Goal: Task Accomplishment & Management: Manage account settings

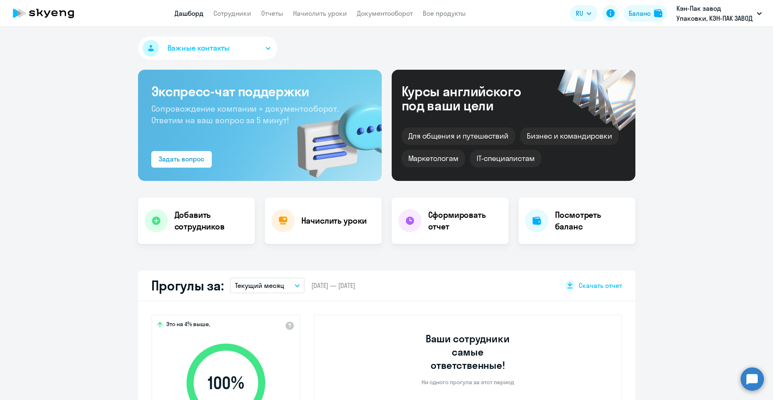
select select "30"
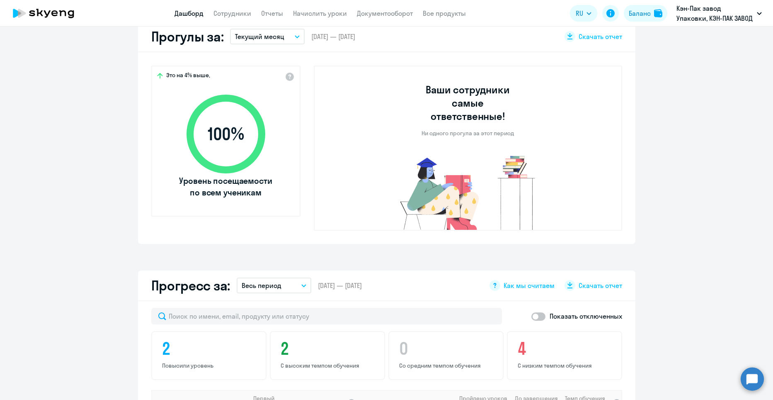
scroll to position [124, 0]
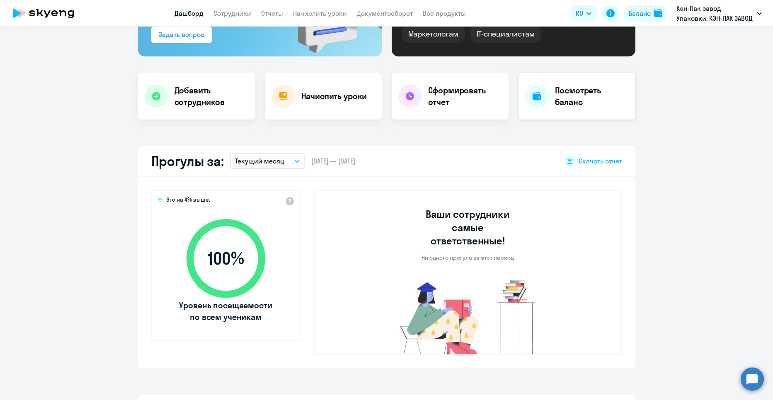
click at [599, 101] on h4 "Посмотреть баланс" at bounding box center [592, 96] width 74 height 23
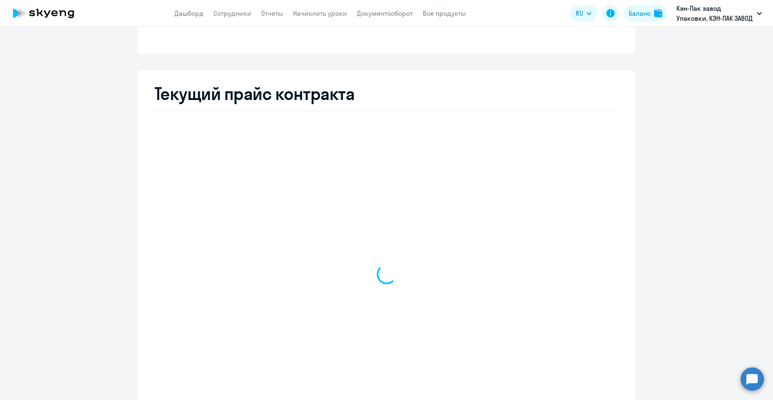
select select "english_adult_not_native_speaker"
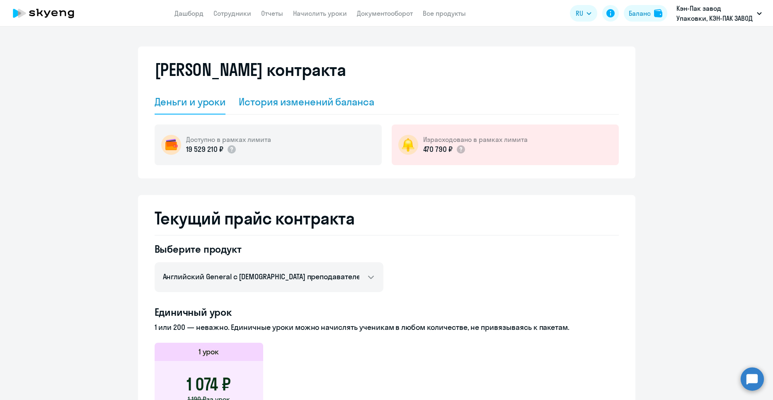
click at [285, 107] on div "История изменений баланса" at bounding box center [307, 101] width 136 height 13
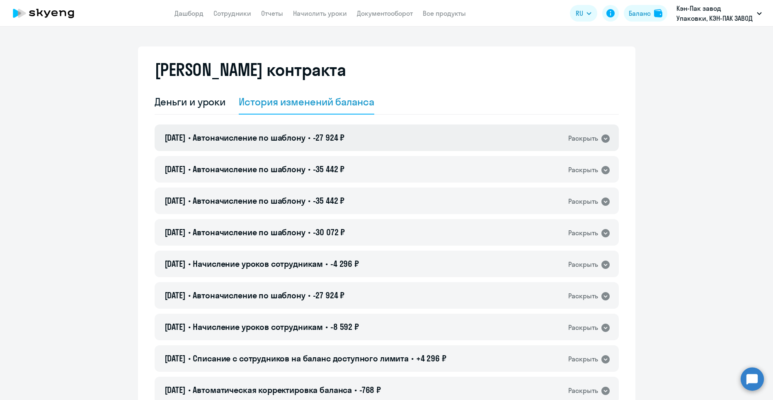
click at [602, 139] on icon at bounding box center [606, 138] width 8 height 8
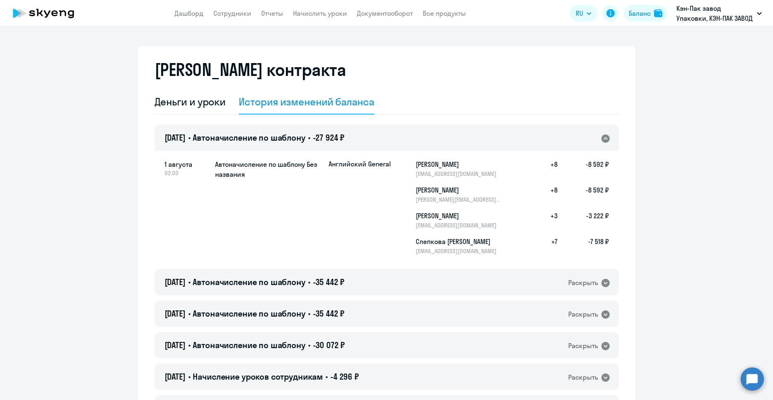
click at [602, 139] on icon at bounding box center [606, 138] width 8 height 8
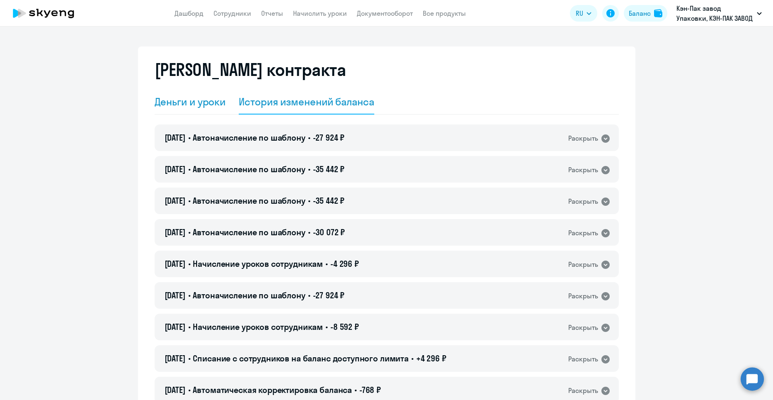
click at [191, 108] on div "Деньги и уроки" at bounding box center [190, 102] width 71 height 25
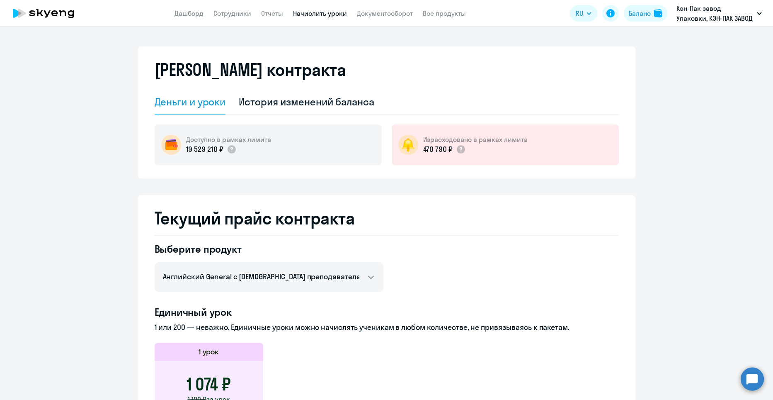
click at [313, 16] on link "Начислить уроки" at bounding box center [320, 13] width 54 height 8
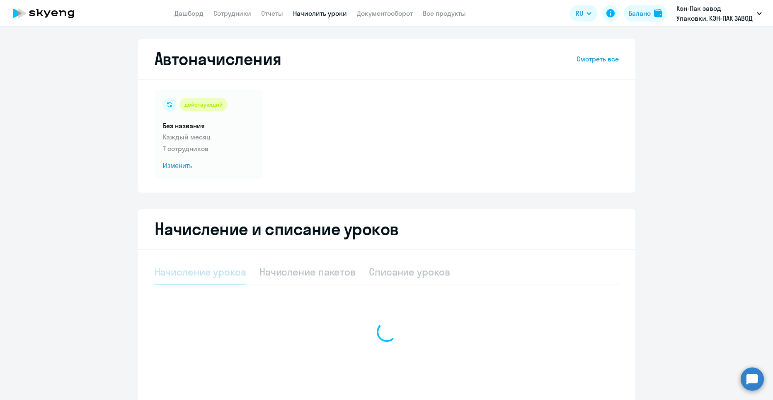
select select "10"
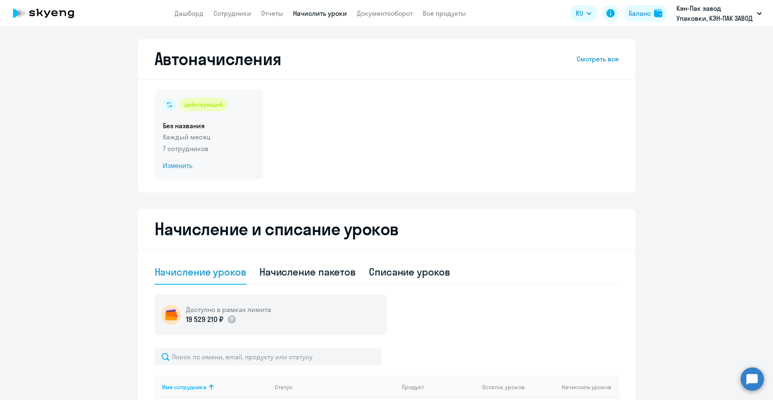
click at [173, 165] on span "Изменить" at bounding box center [209, 166] width 92 height 10
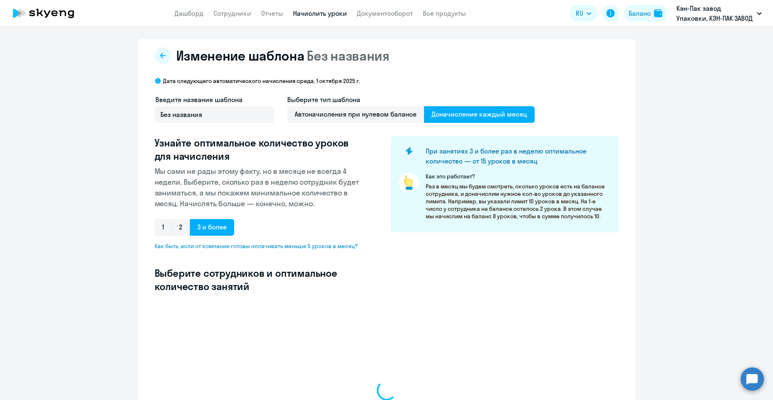
select select "10"
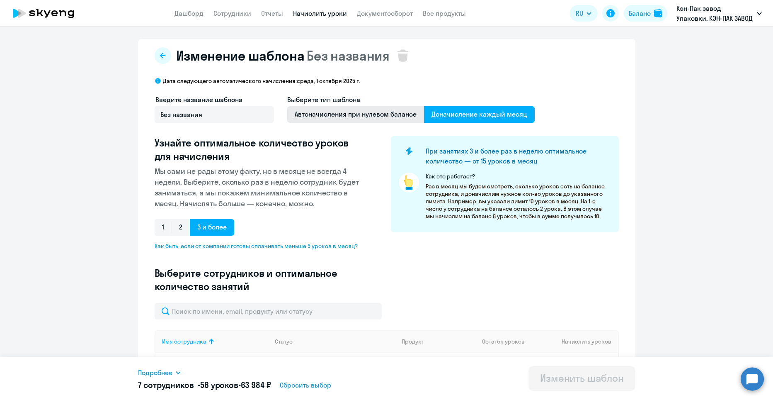
click at [317, 116] on span "Автоначисления при нулевом балансе" at bounding box center [355, 114] width 137 height 17
click at [0, 0] on input "Автоначисления при нулевом балансе" at bounding box center [0, 0] width 0 height 0
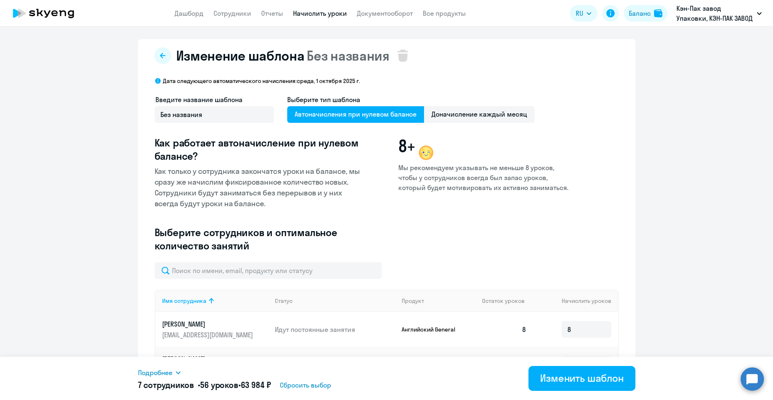
scroll to position [226, 0]
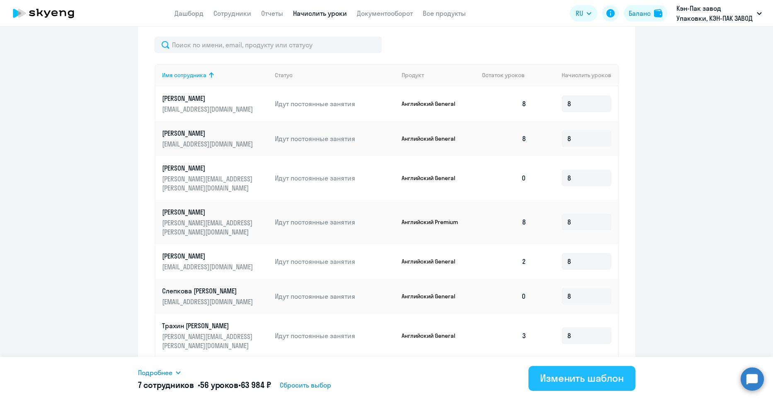
click at [587, 379] on div "Изменить шаблон" at bounding box center [582, 377] width 84 height 13
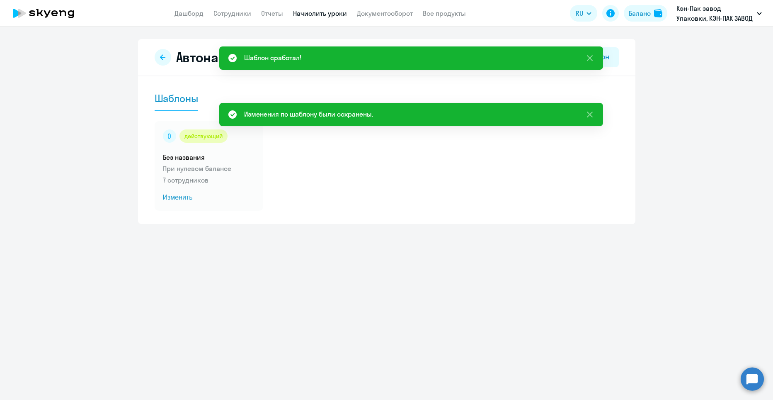
click at [427, 217] on div "Автоначисления Новый шаблон Шаблоны действующий Без названия При нулевом баланс…" at bounding box center [386, 131] width 497 height 185
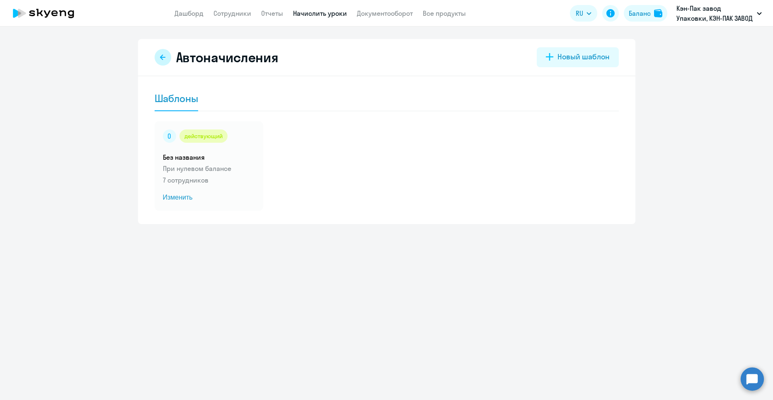
click at [161, 59] on icon at bounding box center [163, 57] width 7 height 7
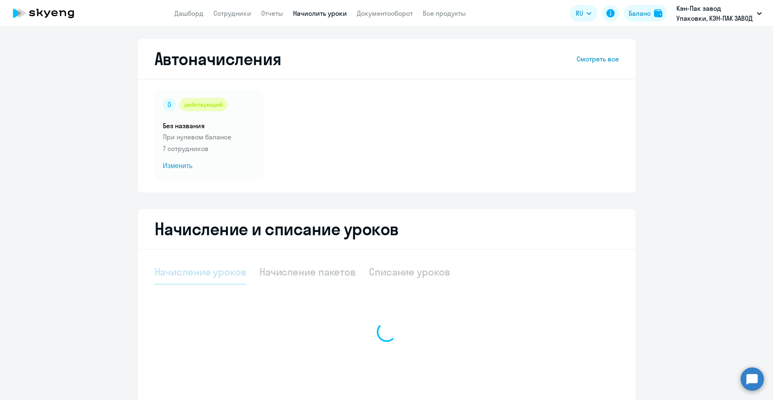
select select "10"
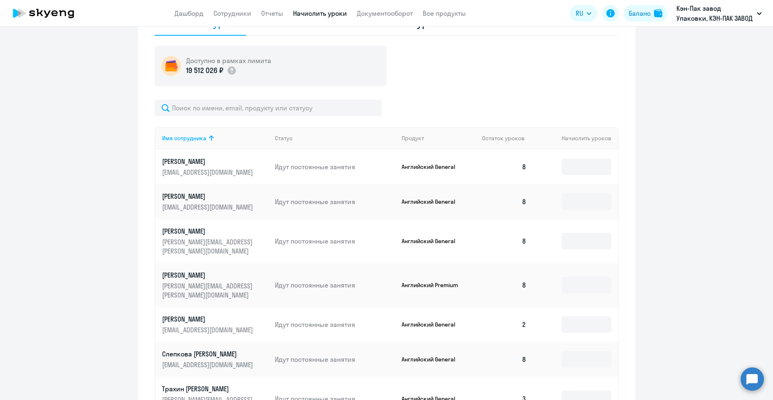
scroll to position [166, 0]
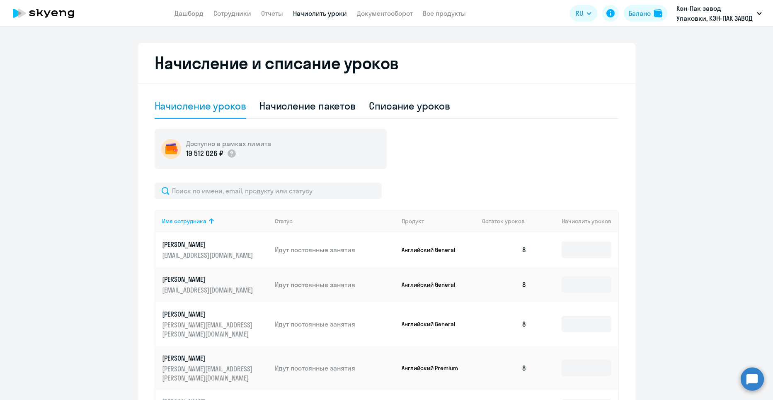
click at [281, 58] on h2 "Начисление и списание уроков" at bounding box center [387, 63] width 464 height 20
click at [283, 68] on h2 "Начисление и списание уроков" at bounding box center [387, 63] width 464 height 20
click at [416, 65] on h2 "Начисление и списание уроков" at bounding box center [387, 63] width 464 height 20
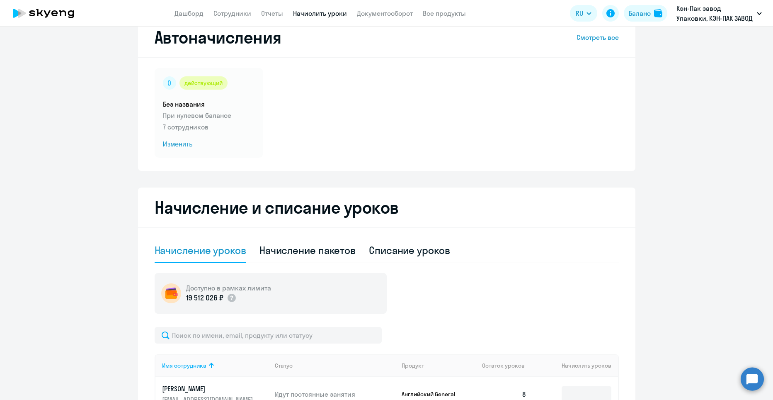
scroll to position [0, 0]
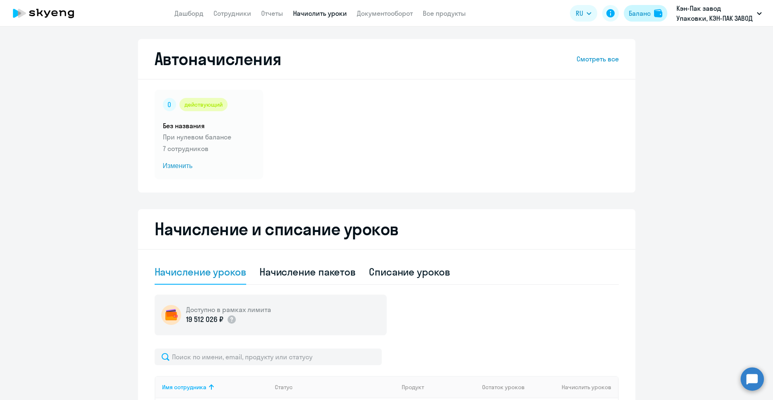
click at [645, 9] on div "Баланс" at bounding box center [640, 13] width 22 height 10
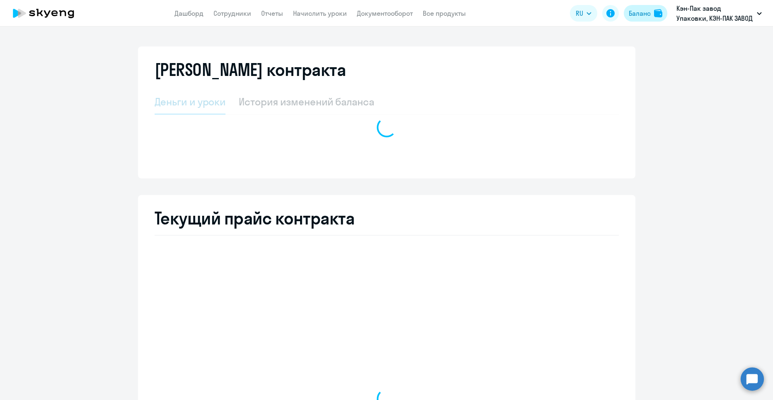
select select "english_adult_not_native_speaker"
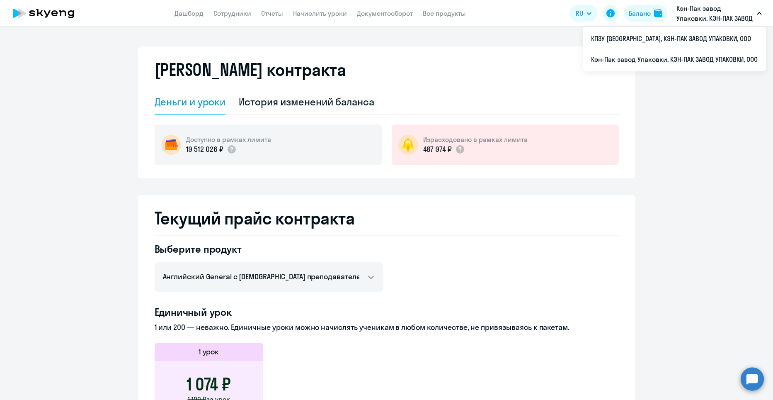
click at [725, 11] on p "Кэн-Пак завод Упаковки, КЭН-ПАК ЗАВОД УПАКОВКИ, ООО" at bounding box center [715, 13] width 77 height 20
click at [762, 12] on icon "button" at bounding box center [759, 13] width 5 height 3
click at [708, 49] on li "Кэн-Пак завод Упаковки, КЭН-ПАК ЗАВОД УПАКОВКИ, ООО" at bounding box center [674, 59] width 183 height 21
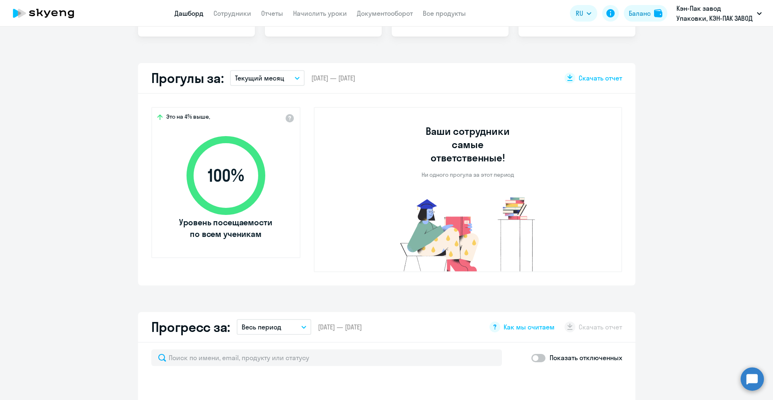
scroll to position [415, 0]
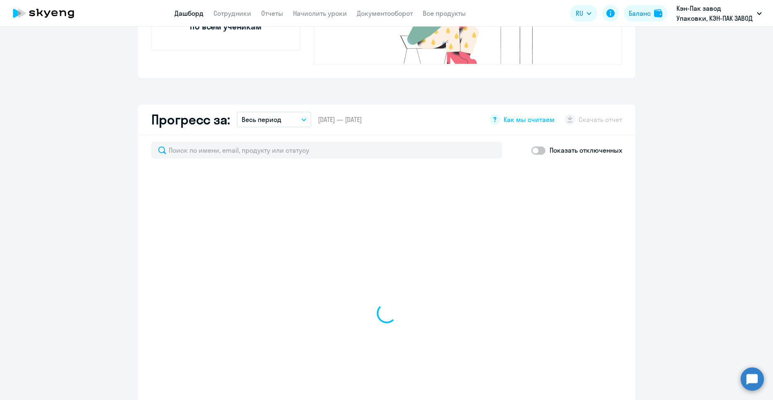
select select "30"
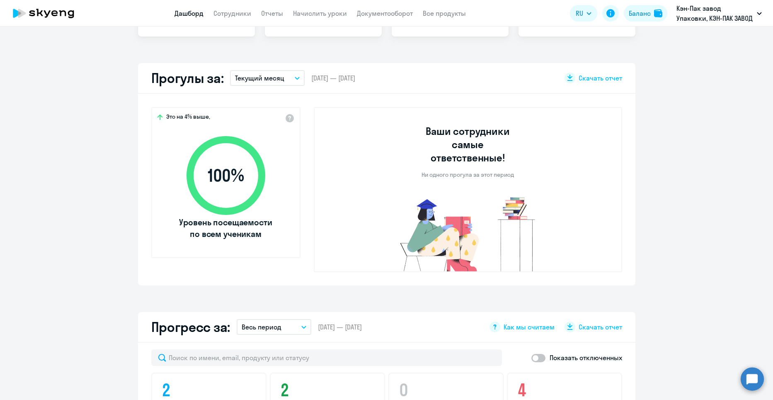
scroll to position [0, 0]
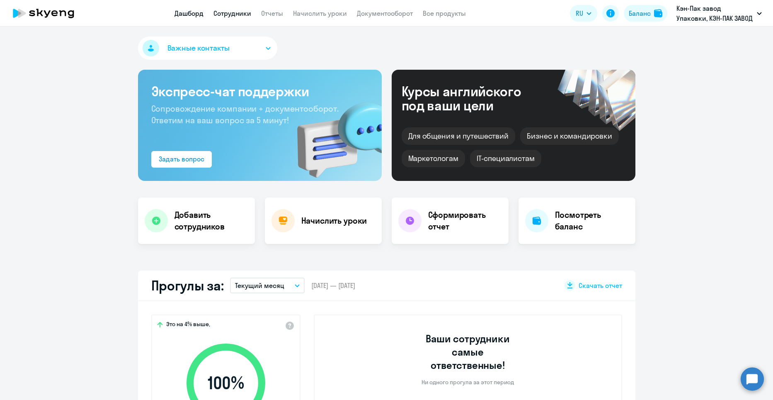
click at [231, 14] on link "Сотрудники" at bounding box center [232, 13] width 38 height 8
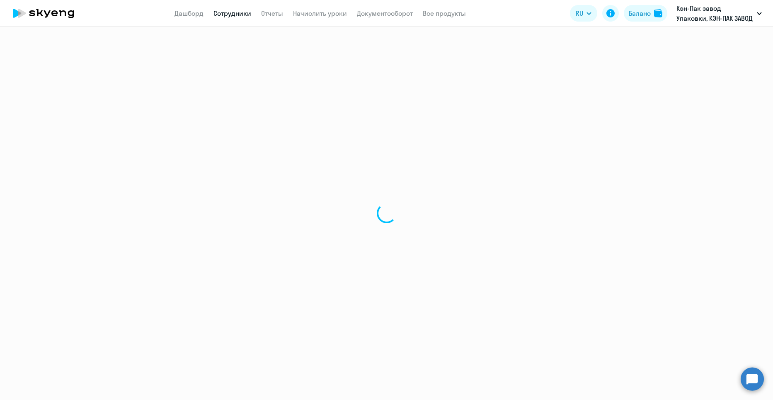
select select "30"
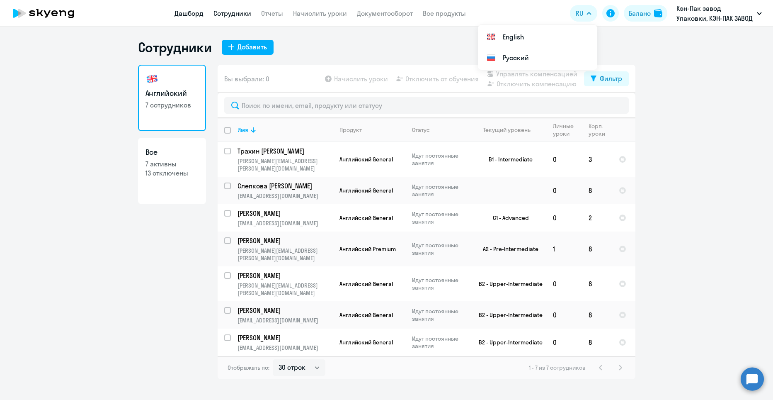
click at [198, 15] on link "Дашборд" at bounding box center [189, 13] width 29 height 8
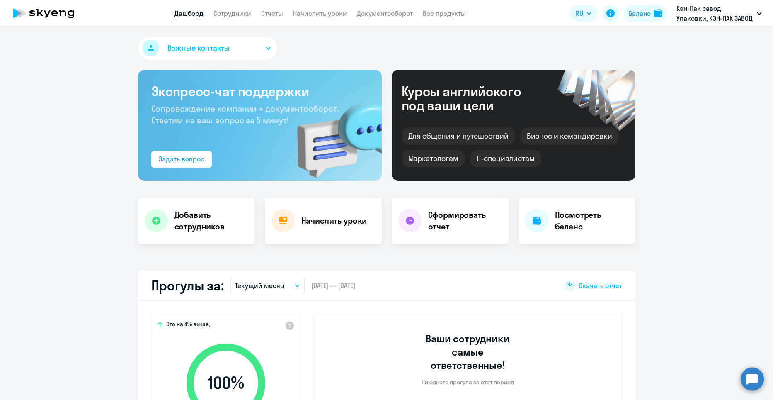
scroll to position [207, 0]
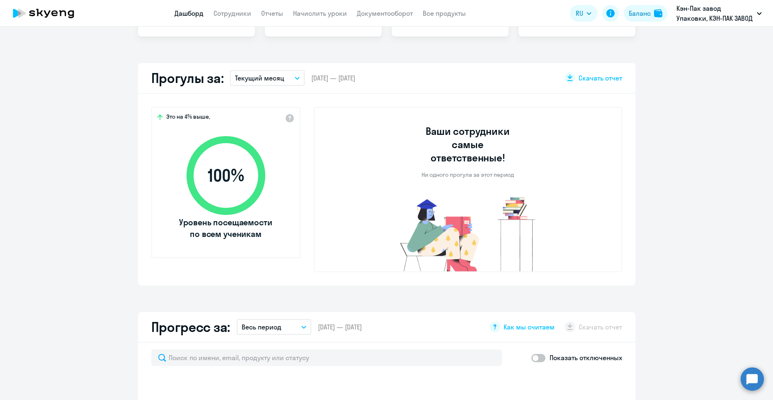
select select "30"
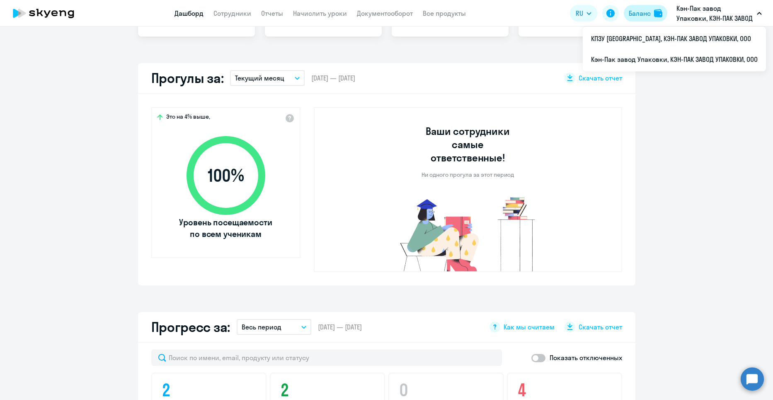
click at [643, 10] on div "Баланс" at bounding box center [640, 13] width 22 height 10
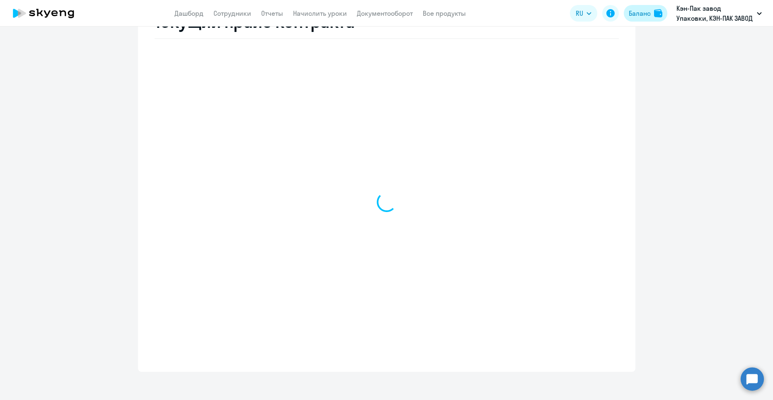
select select "english_adult_not_native_speaker"
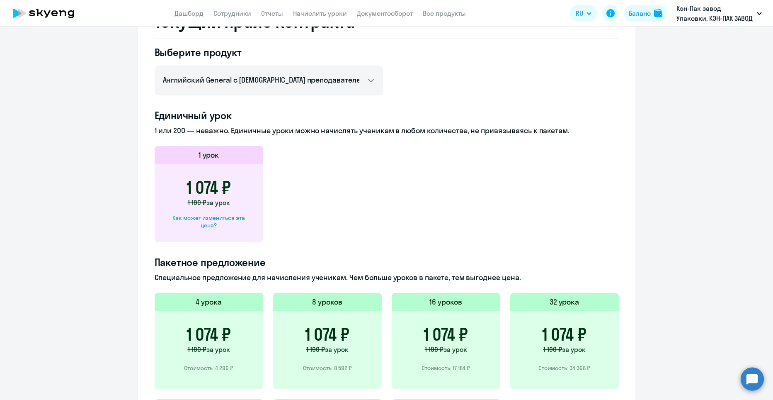
scroll to position [0, 0]
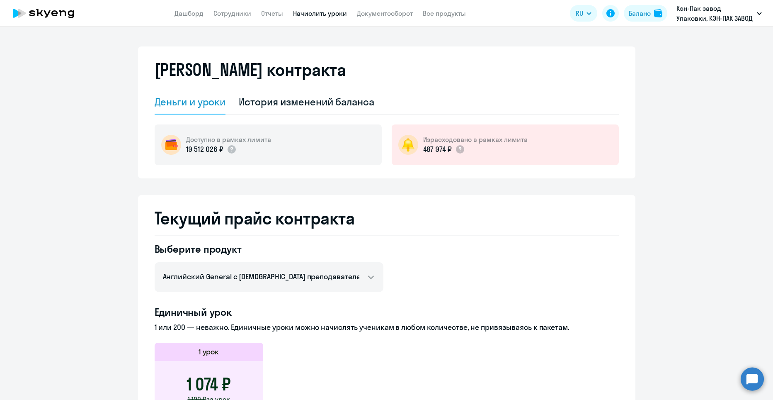
click at [333, 15] on link "Начислить уроки" at bounding box center [320, 13] width 54 height 8
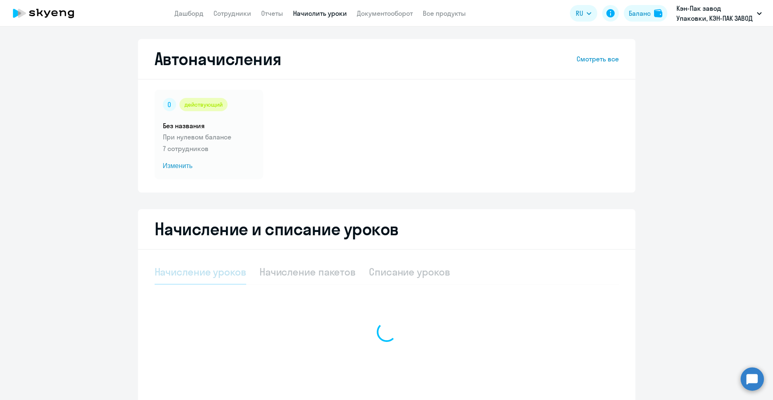
select select "10"
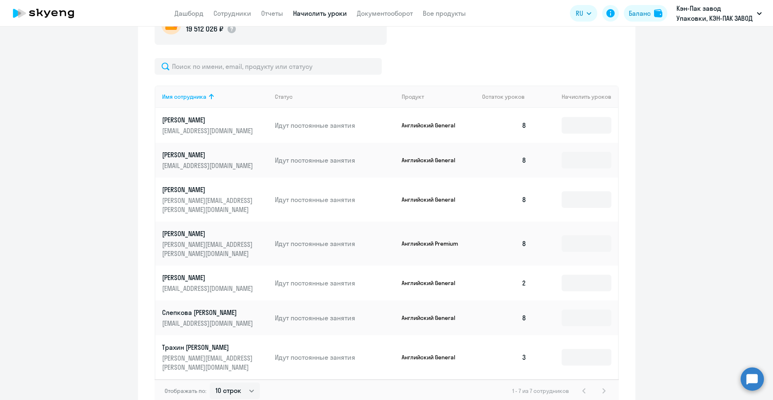
scroll to position [312, 0]
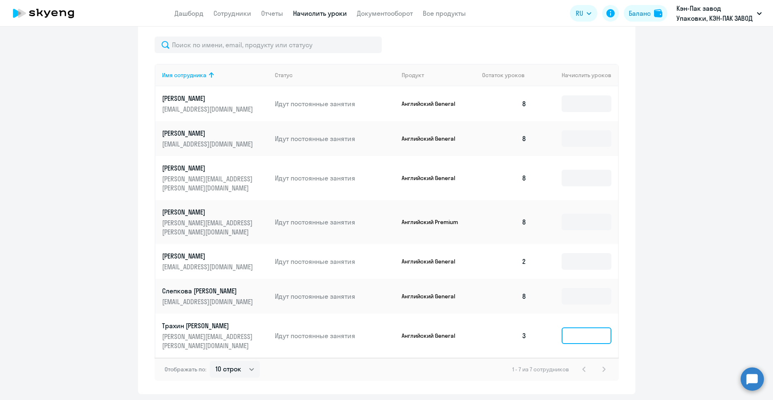
click at [589, 327] on input at bounding box center [587, 335] width 50 height 17
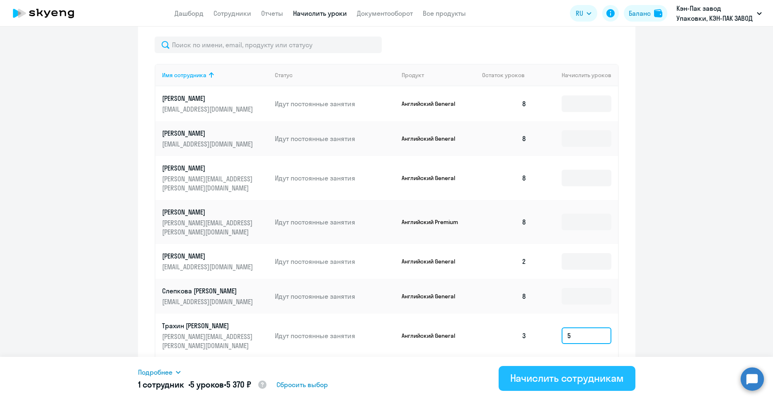
type input "5"
click at [596, 372] on div "Начислить сотрудникам" at bounding box center [567, 377] width 114 height 13
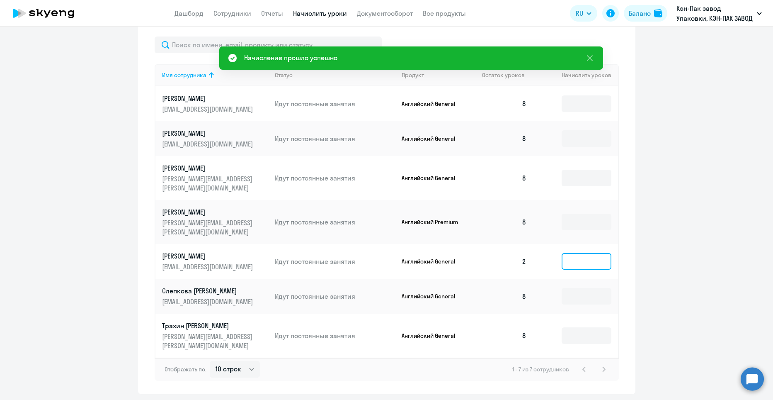
click at [579, 253] on input at bounding box center [587, 261] width 50 height 17
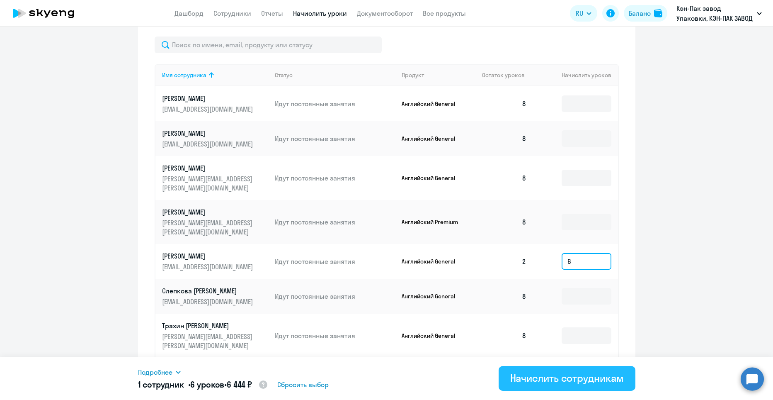
type input "6"
click at [586, 383] on div "Начислить сотрудникам" at bounding box center [567, 377] width 114 height 13
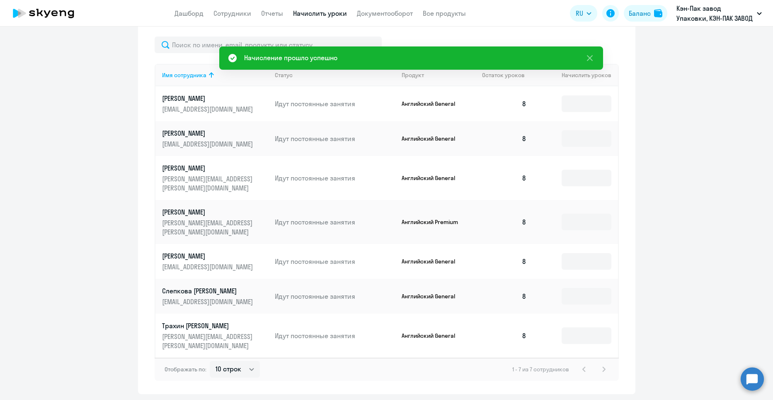
click at [671, 236] on ng-component "Автоначисления Смотреть все действующий Без названия При нулевом балансе 7 сотр…" at bounding box center [386, 60] width 773 height 667
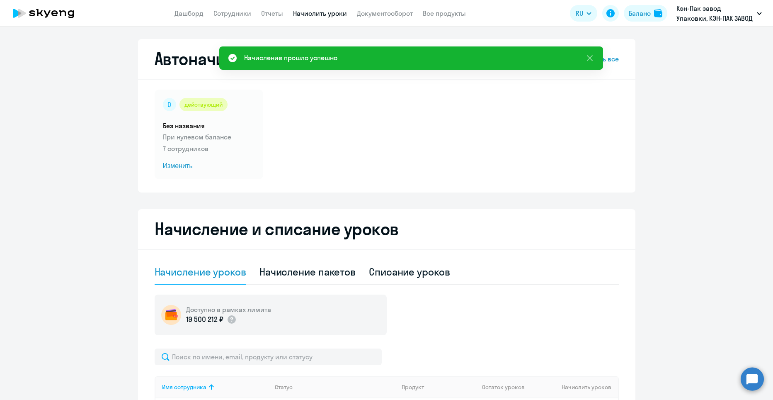
scroll to position [166, 0]
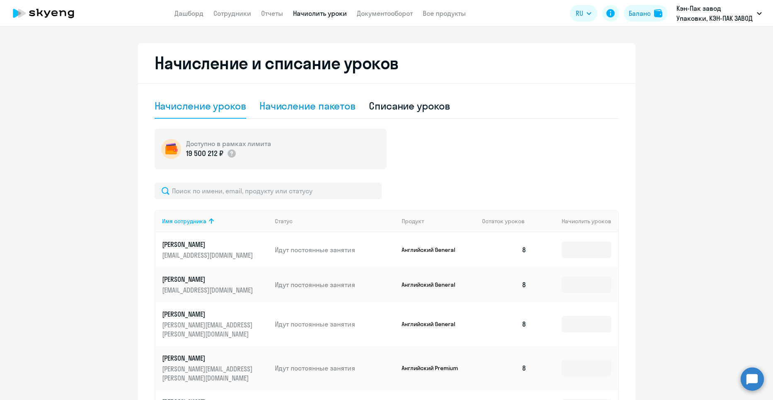
click at [331, 114] on div "Начисление пакетов" at bounding box center [308, 106] width 96 height 25
select select "10"
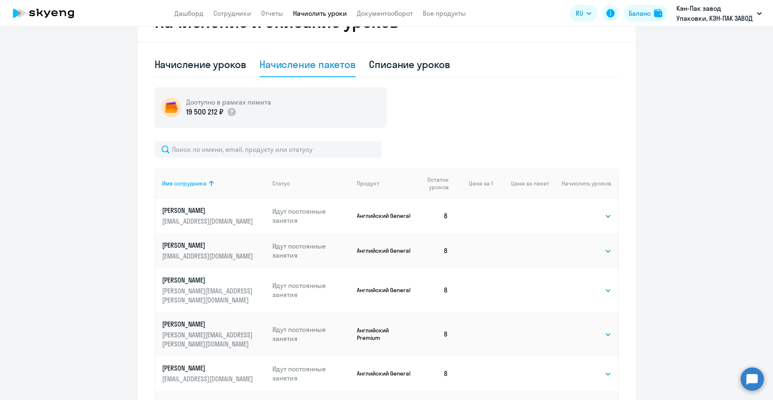
scroll to position [290, 0]
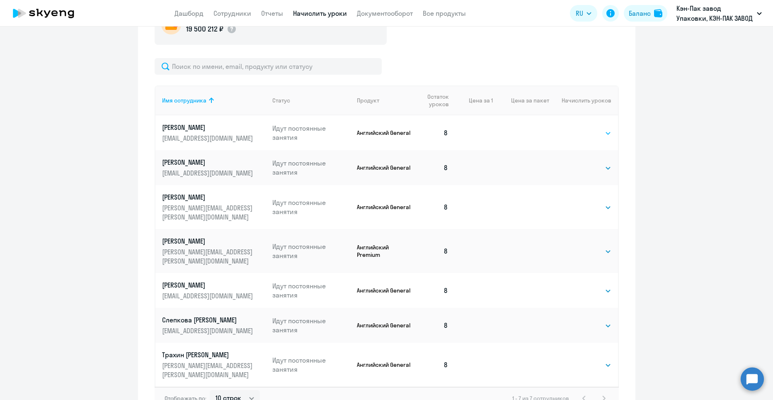
click at [593, 136] on select "Выбрать 4 8 16 32 64 96 128" at bounding box center [594, 133] width 34 height 10
click at [650, 135] on ng-component "Автоначисления Смотреть все действующий Без названия При нулевом балансе 7 сотр…" at bounding box center [386, 86] width 773 height 674
click at [604, 166] on select "Выбрать 4 8 16 32 64 96 128" at bounding box center [594, 168] width 34 height 10
click at [649, 175] on ng-component "Автоначисления Смотреть все действующий Без названия При нулевом балансе 7 сотр…" at bounding box center [386, 86] width 773 height 674
click at [593, 203] on select "Выбрать 4 8 16 32 64 96 128" at bounding box center [594, 207] width 34 height 10
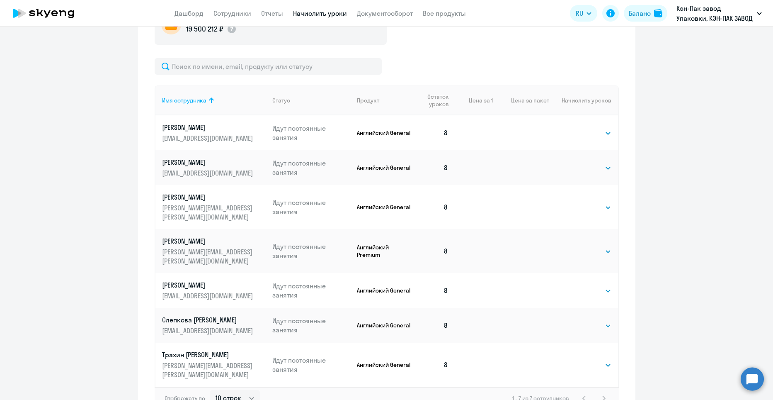
click at [648, 203] on ng-component "Автоначисления Смотреть все действующий Без названия При нулевом балансе 7 сотр…" at bounding box center [386, 86] width 773 height 674
click at [591, 204] on select "Выбрать 4 8 16 32 64 96 128" at bounding box center [594, 207] width 34 height 10
click at [666, 204] on ng-component "Автоначисления Смотреть все действующий Без названия При нулевом балансе 7 сотр…" at bounding box center [386, 86] width 773 height 674
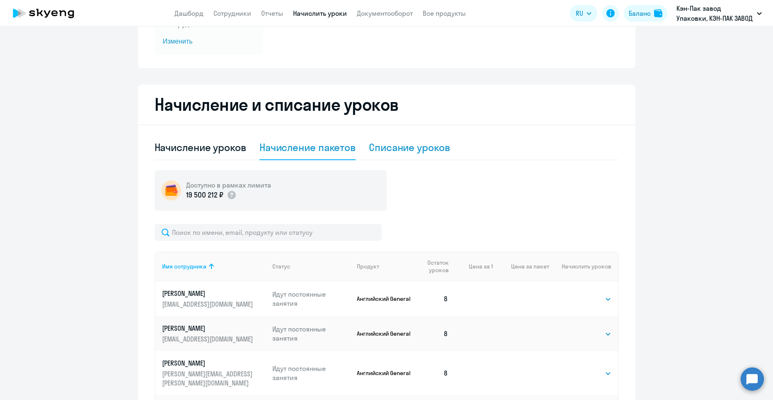
click at [405, 156] on div "Списание уроков" at bounding box center [409, 147] width 81 height 25
select select "10"
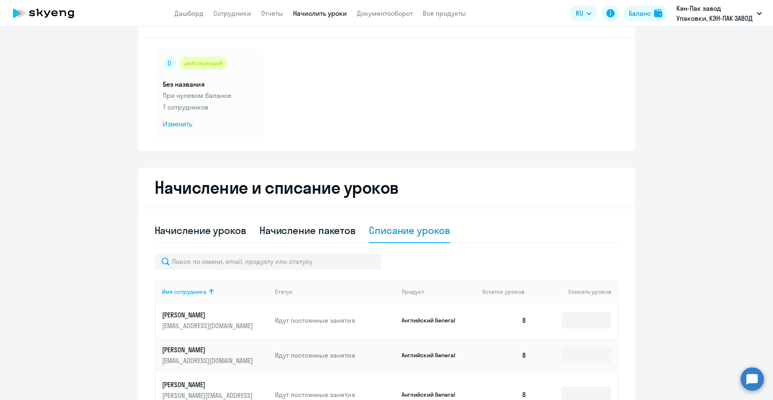
scroll to position [0, 0]
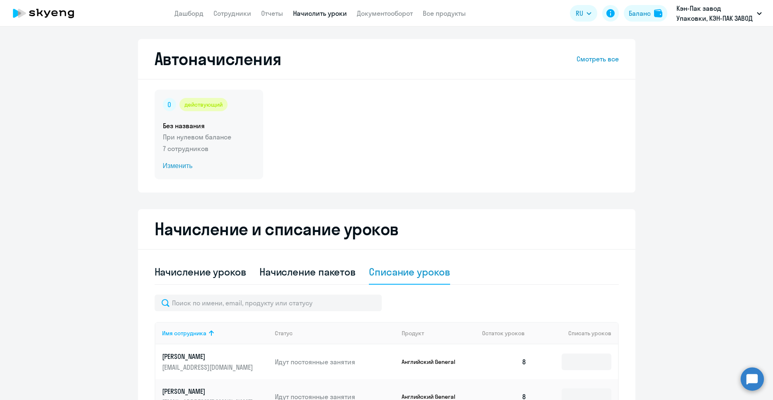
click at [171, 167] on span "Изменить" at bounding box center [209, 166] width 92 height 10
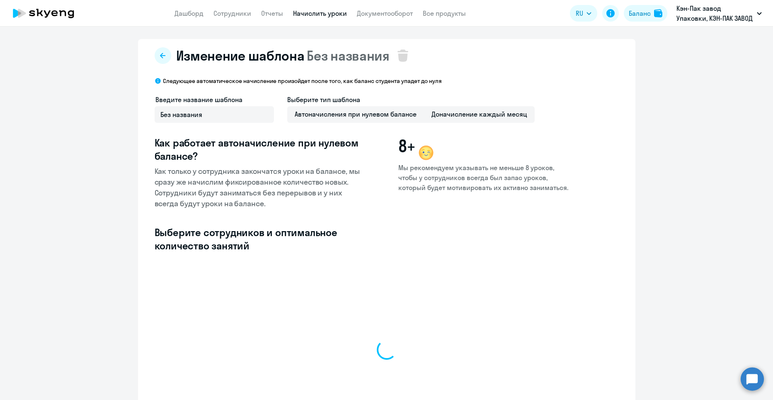
select select "10"
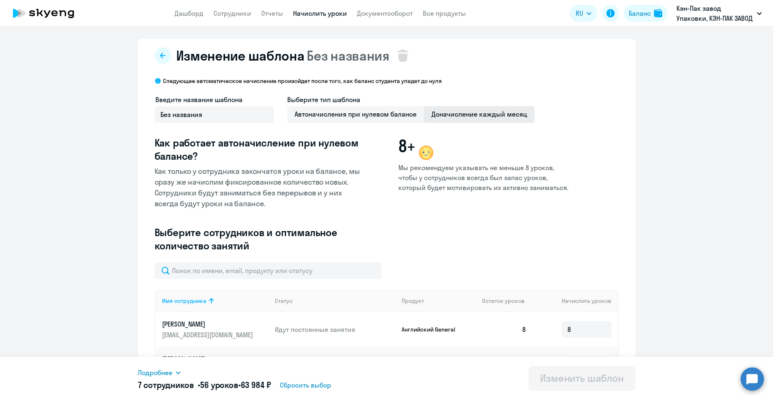
click at [499, 113] on span "Доначисление каждый месяц" at bounding box center [479, 114] width 111 height 17
click at [0, 0] on input "Доначисление каждый месяц" at bounding box center [0, 0] width 0 height 0
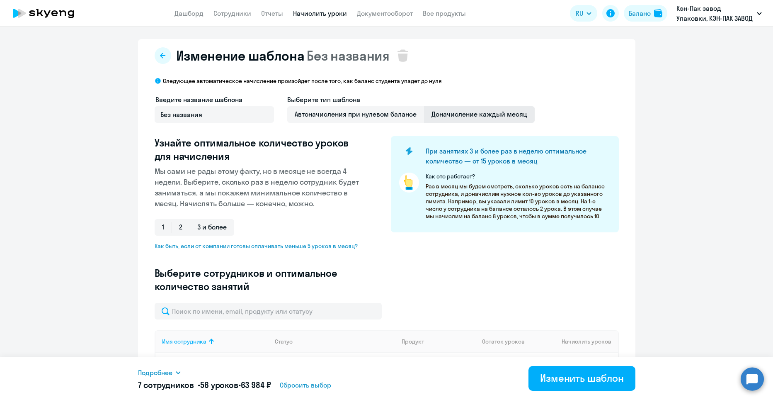
scroll to position [41, 0]
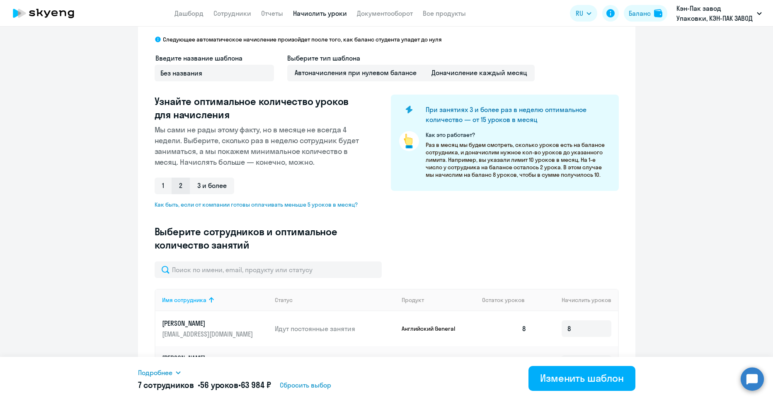
click at [181, 189] on span "2" at bounding box center [181, 185] width 18 height 17
click at [0, 0] on input "2" at bounding box center [0, 0] width 0 height 0
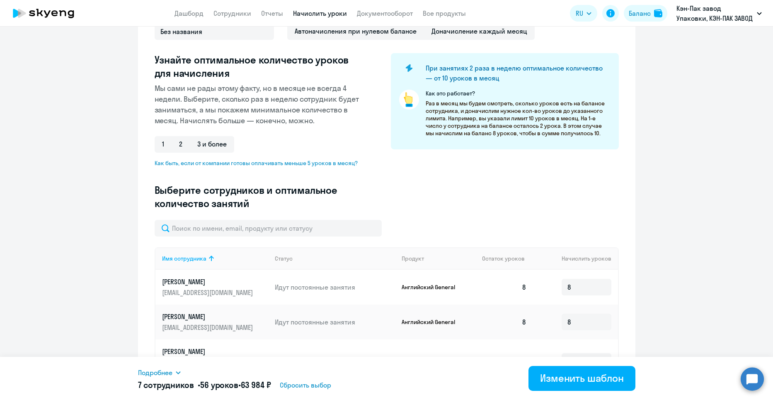
scroll to position [0, 0]
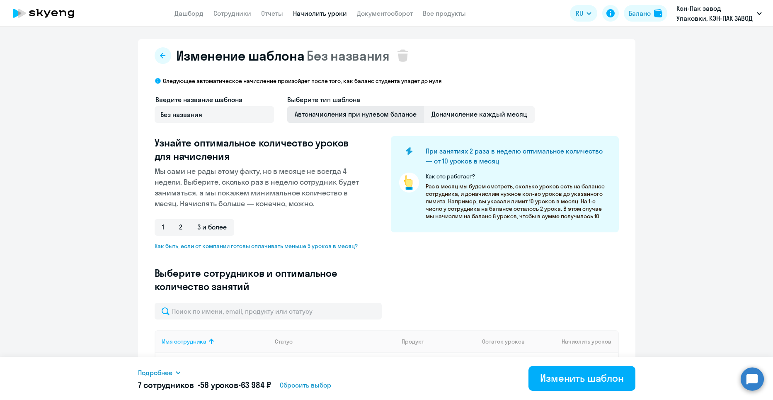
click at [384, 119] on span "Автоначисления при нулевом балансе" at bounding box center [355, 114] width 137 height 17
click at [0, 0] on input "Автоначисления при нулевом балансе" at bounding box center [0, 0] width 0 height 0
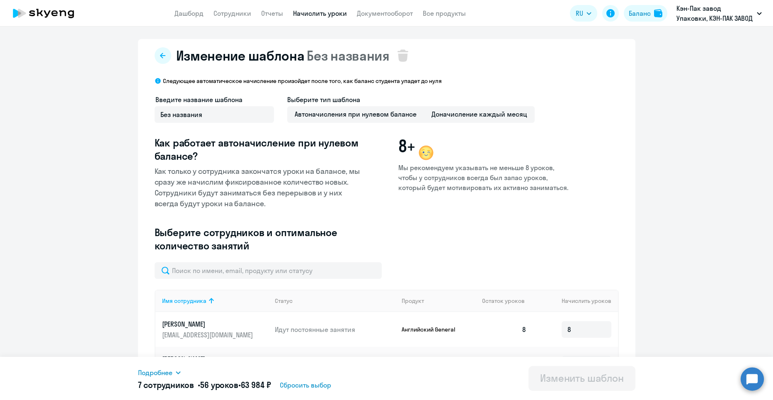
click at [556, 233] on div "Введите название шаблона Без названия Выберите тип шаблона Автоначисления при н…" at bounding box center [387, 178] width 464 height 167
click at [160, 56] on icon at bounding box center [162, 55] width 5 height 5
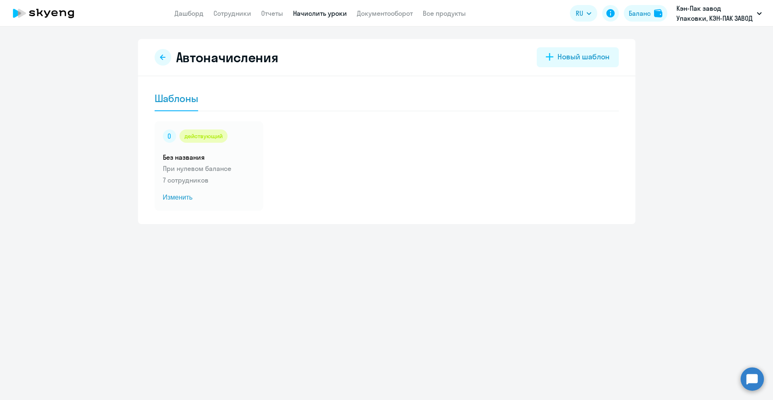
click at [159, 56] on button at bounding box center [163, 57] width 17 height 17
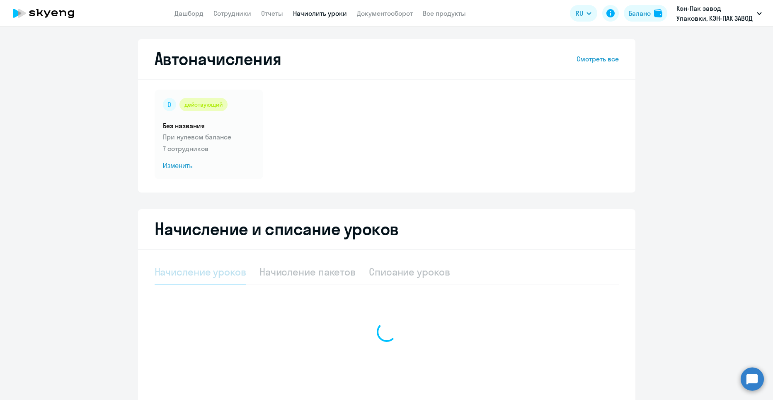
select select "10"
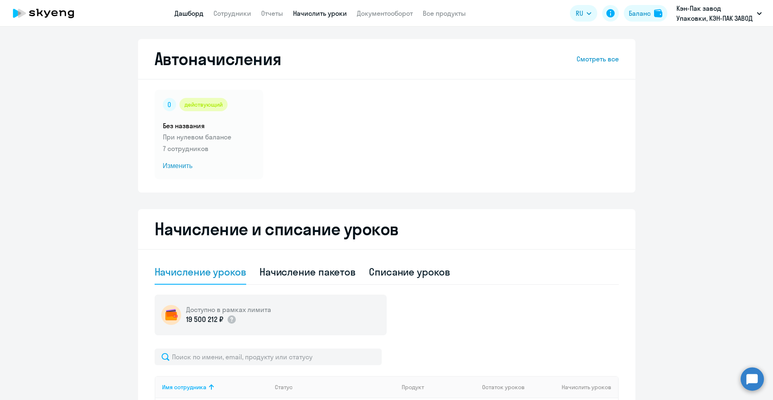
click at [186, 10] on link "Дашборд" at bounding box center [189, 13] width 29 height 8
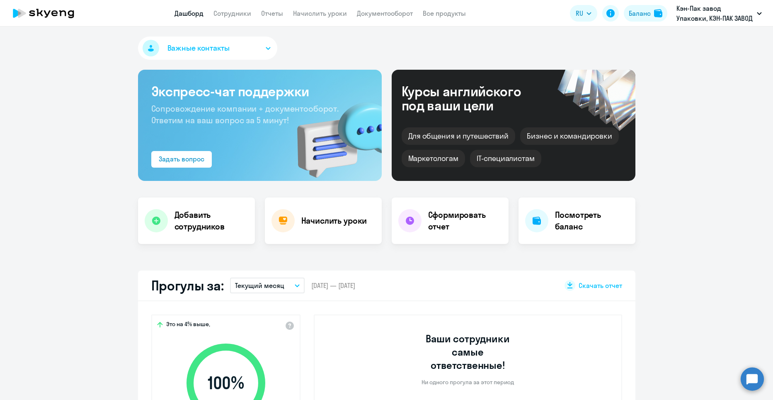
select select "30"
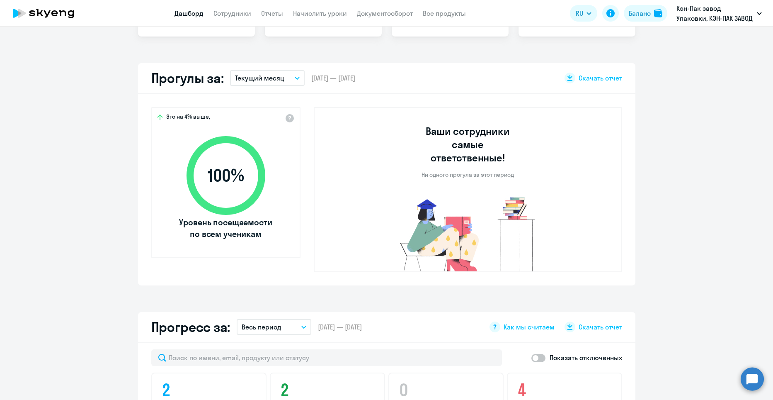
scroll to position [415, 0]
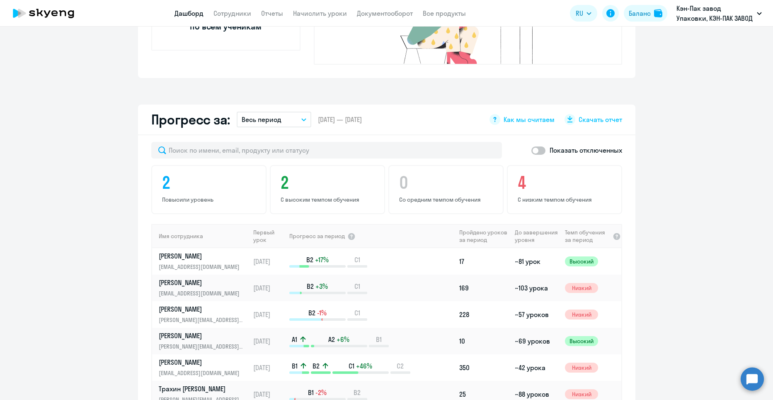
click at [537, 146] on span at bounding box center [538, 150] width 14 height 8
click at [531, 150] on input "checkbox" at bounding box center [531, 150] width 0 height 0
checkbox input "true"
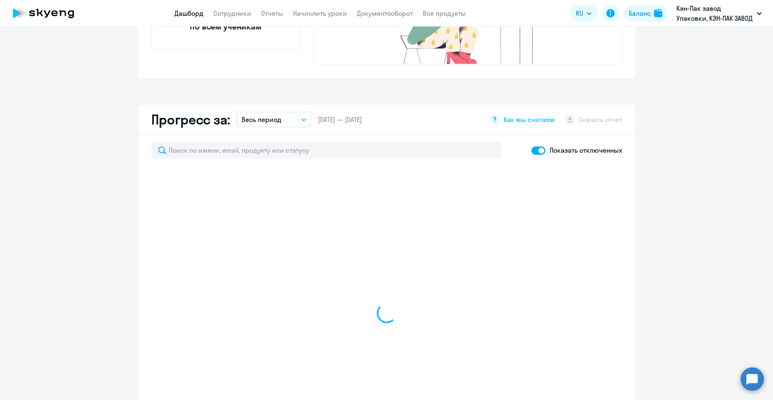
select select "30"
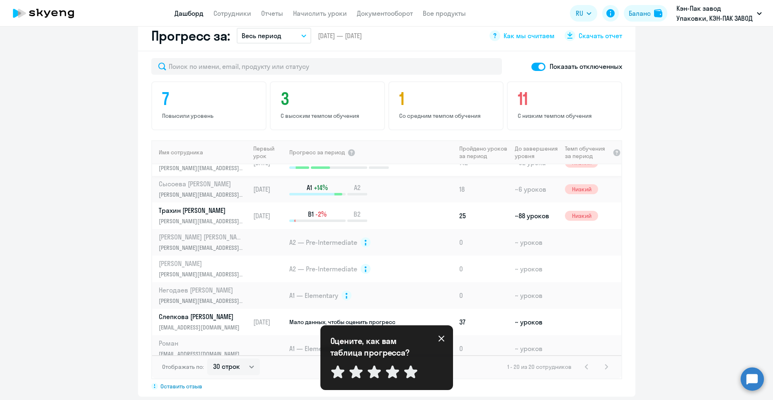
scroll to position [340, 0]
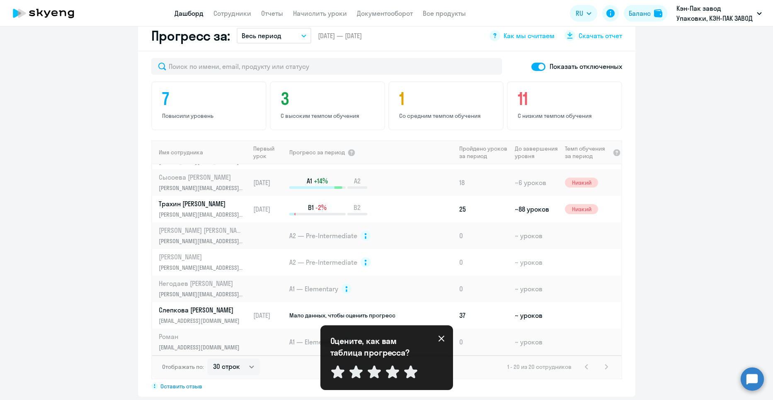
click at [441, 341] on icon at bounding box center [441, 338] width 7 height 7
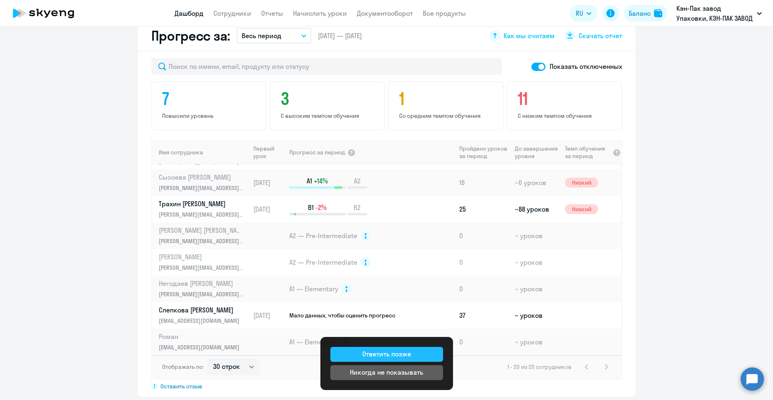
click at [427, 354] on button "Ответить позже" at bounding box center [386, 354] width 113 height 15
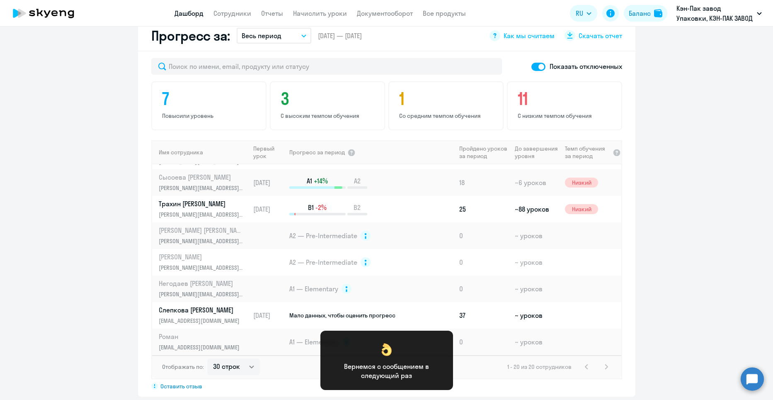
click at [517, 380] on div "Показать отключенных 7 Повысили уровень 3 С высоким темпом обучения 1 Со средни…" at bounding box center [386, 223] width 497 height 345
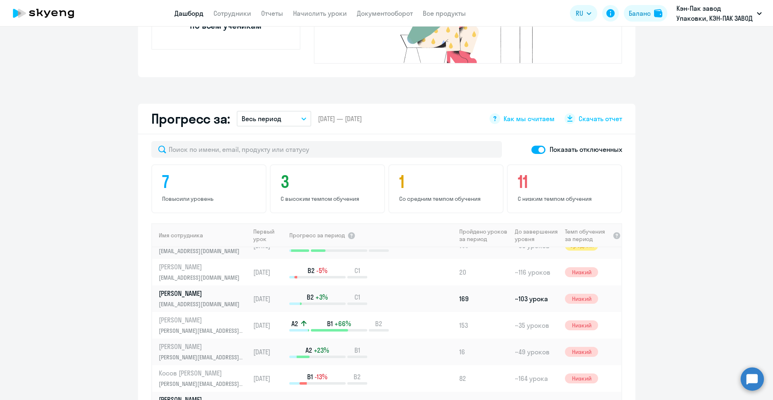
scroll to position [0, 0]
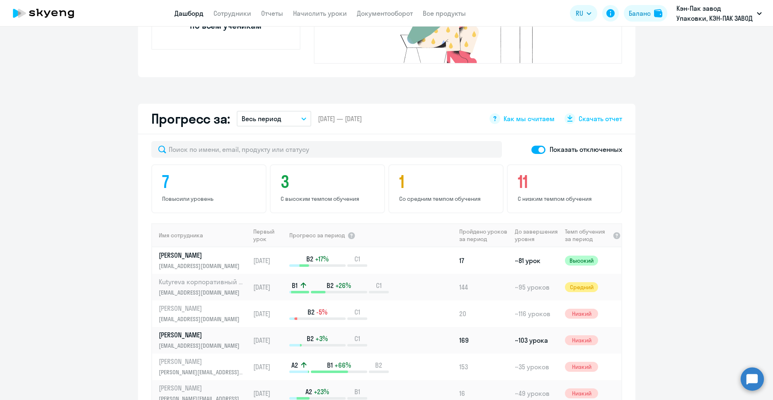
click at [533, 146] on span at bounding box center [538, 150] width 14 height 8
click at [531, 149] on input "checkbox" at bounding box center [531, 149] width 0 height 0
checkbox input "false"
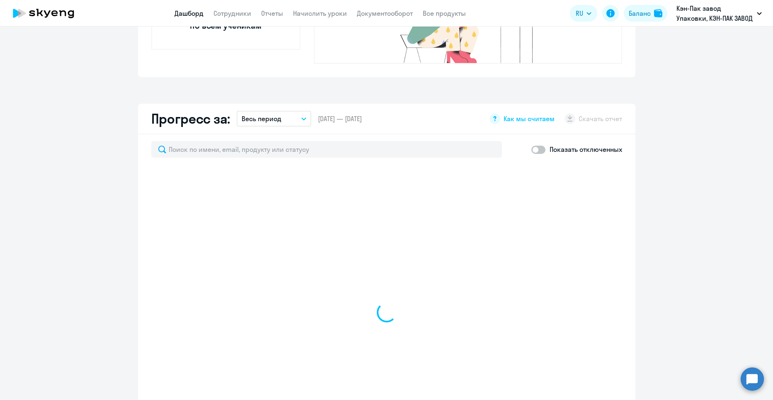
select select "30"
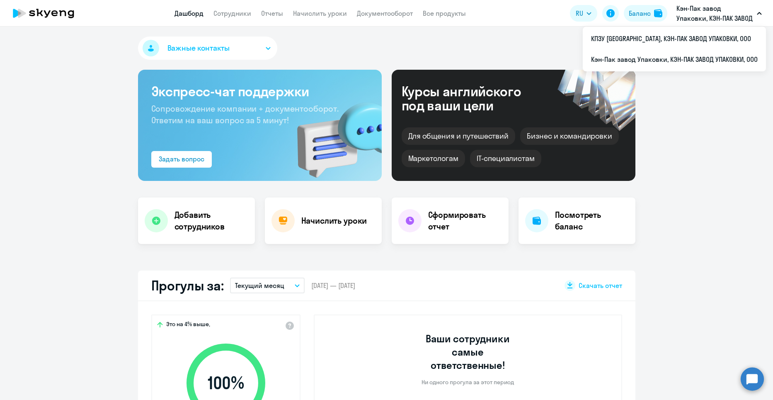
click at [257, 55] on button "Важные контакты" at bounding box center [207, 47] width 139 height 23
